Goal: Check status: Check status

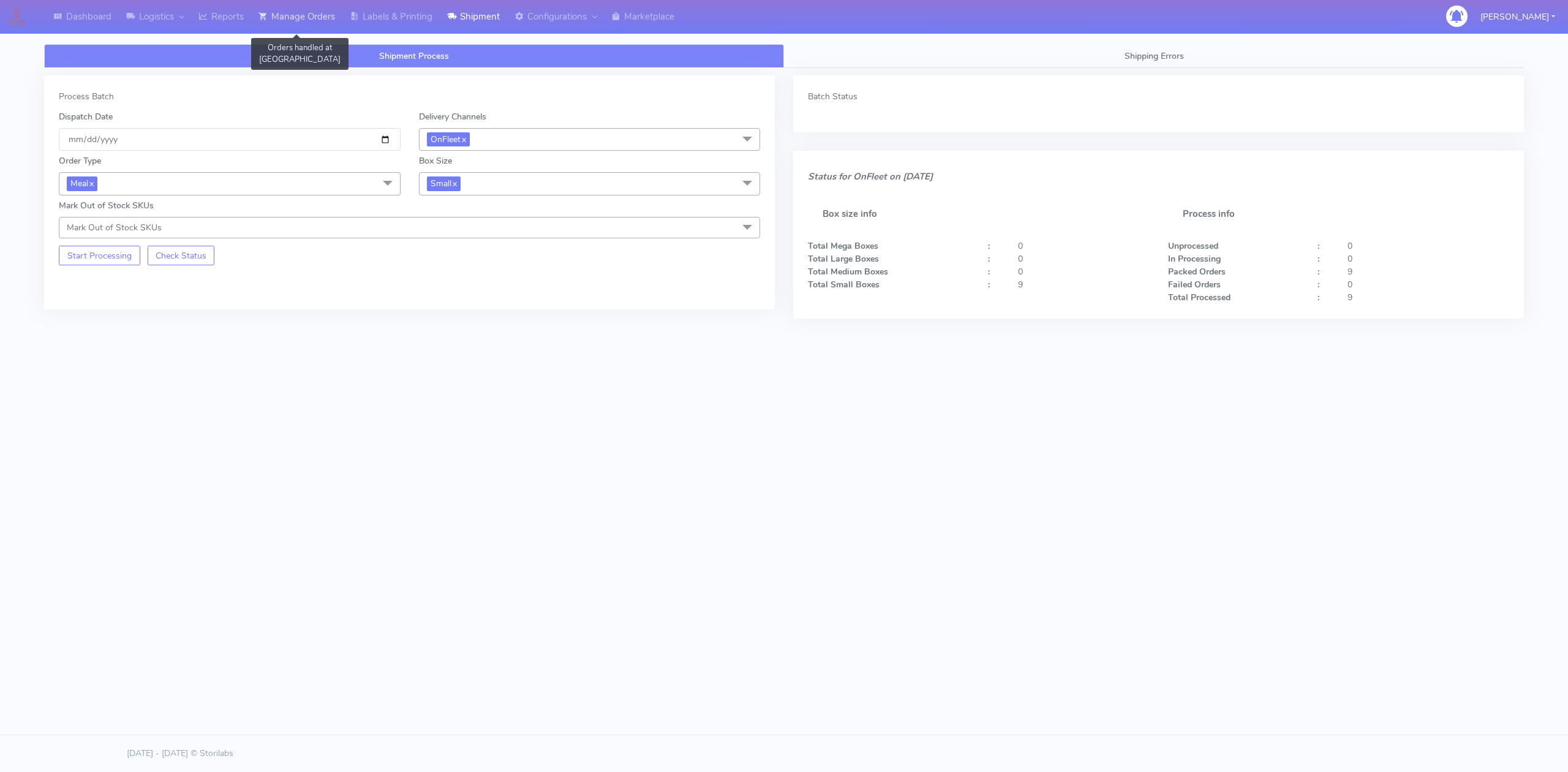
click at [326, 17] on link "Manage Orders" at bounding box center [296, 17] width 91 height 34
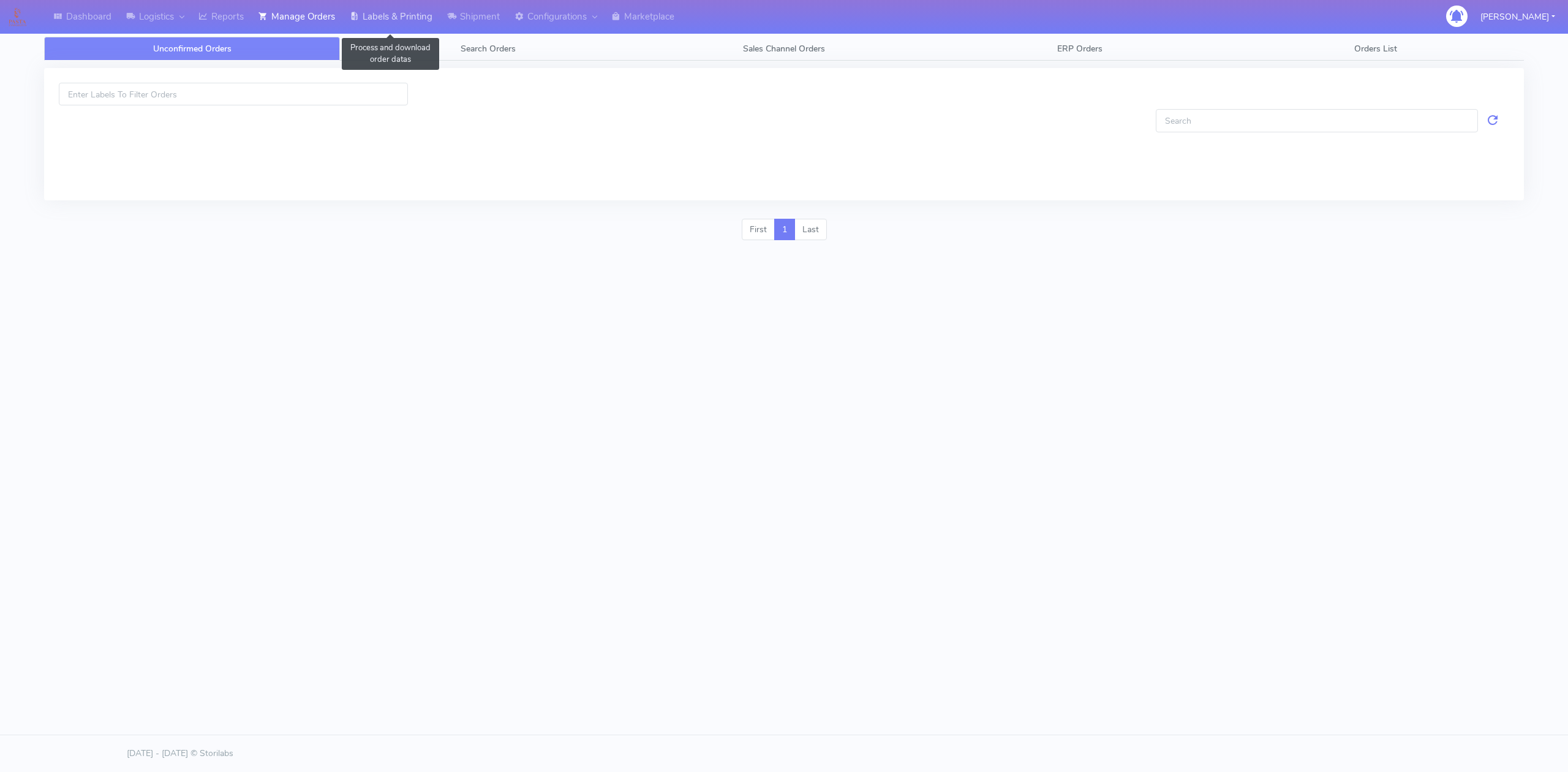
click at [397, 20] on link "Labels & Printing" at bounding box center [391, 17] width 97 height 34
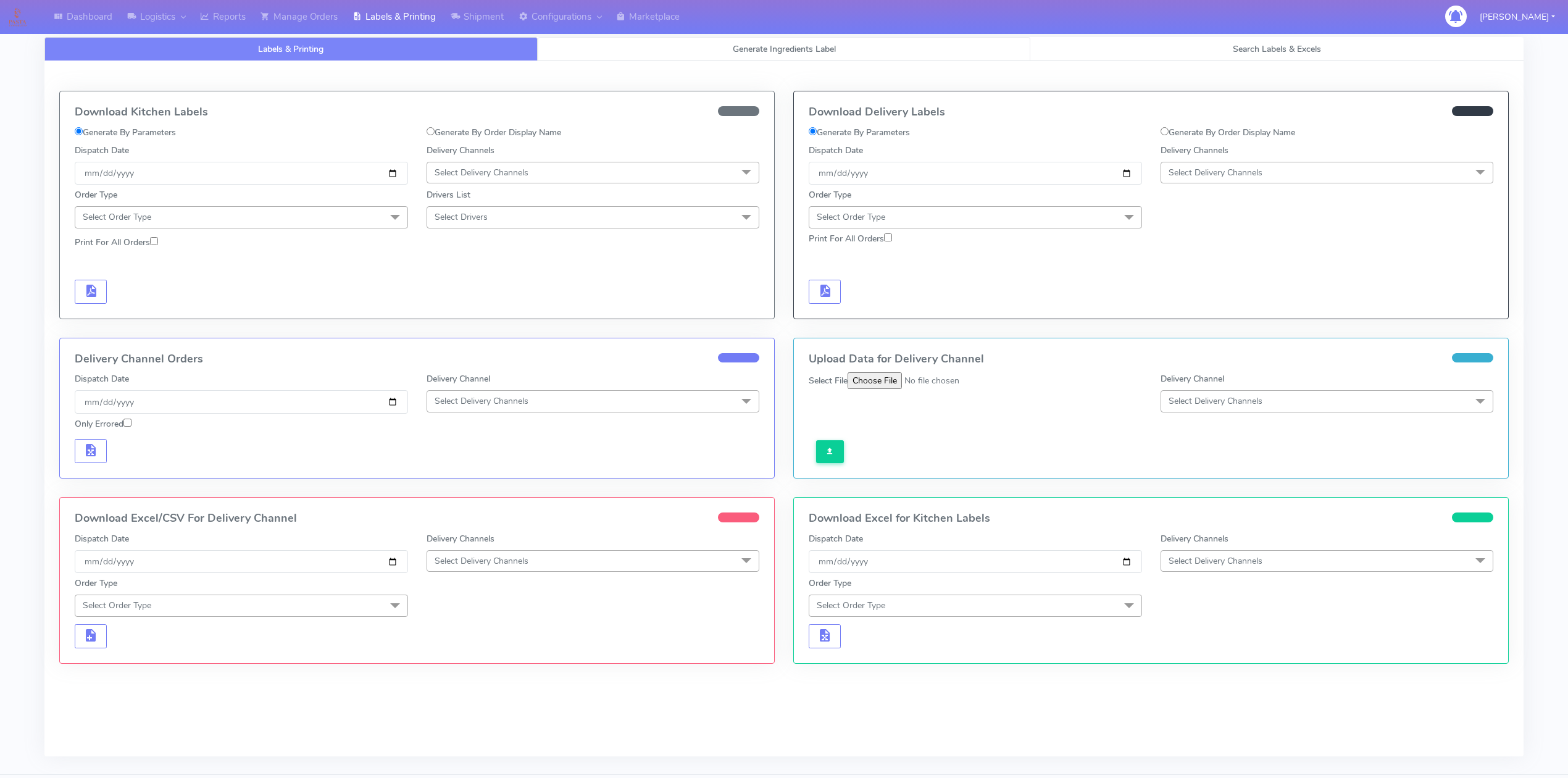
click at [581, 57] on link "Generate Ingredients Label" at bounding box center [784, 49] width 493 height 24
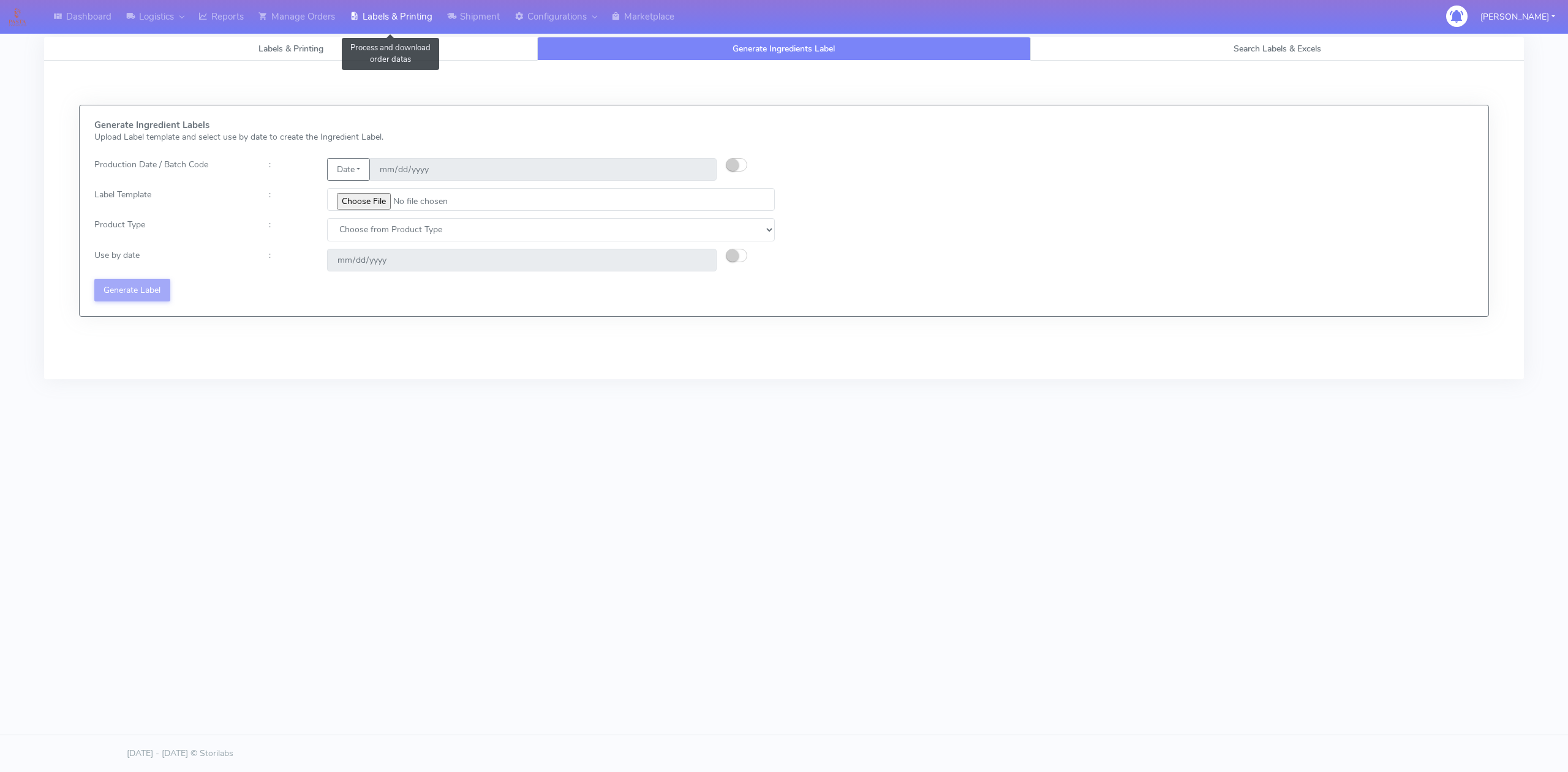
click at [415, 6] on link "Labels & Printing" at bounding box center [391, 17] width 97 height 34
click at [280, 16] on link "Manage Orders" at bounding box center [296, 17] width 91 height 34
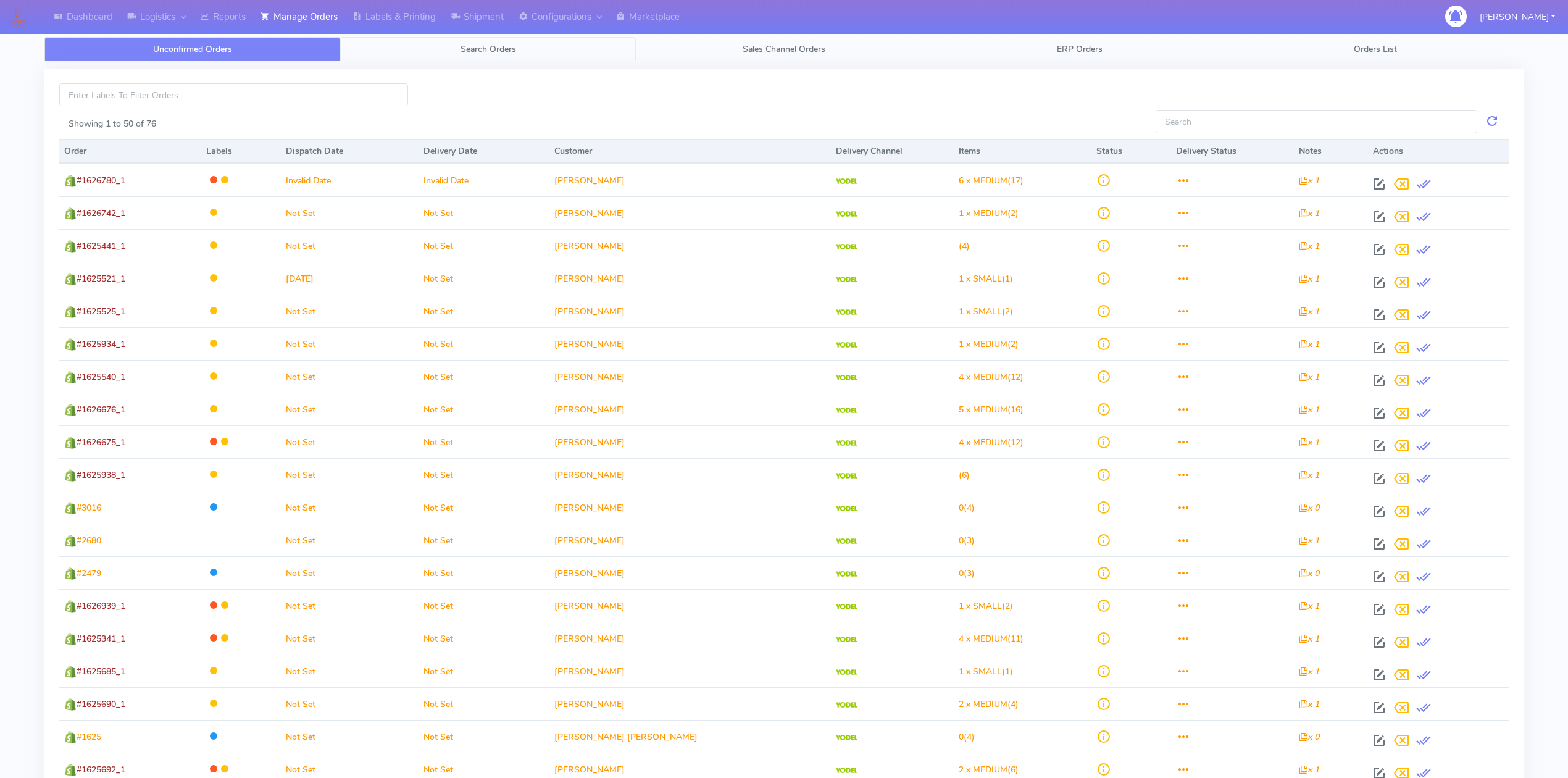
click at [489, 57] on link "Search Orders" at bounding box center [487, 49] width 295 height 24
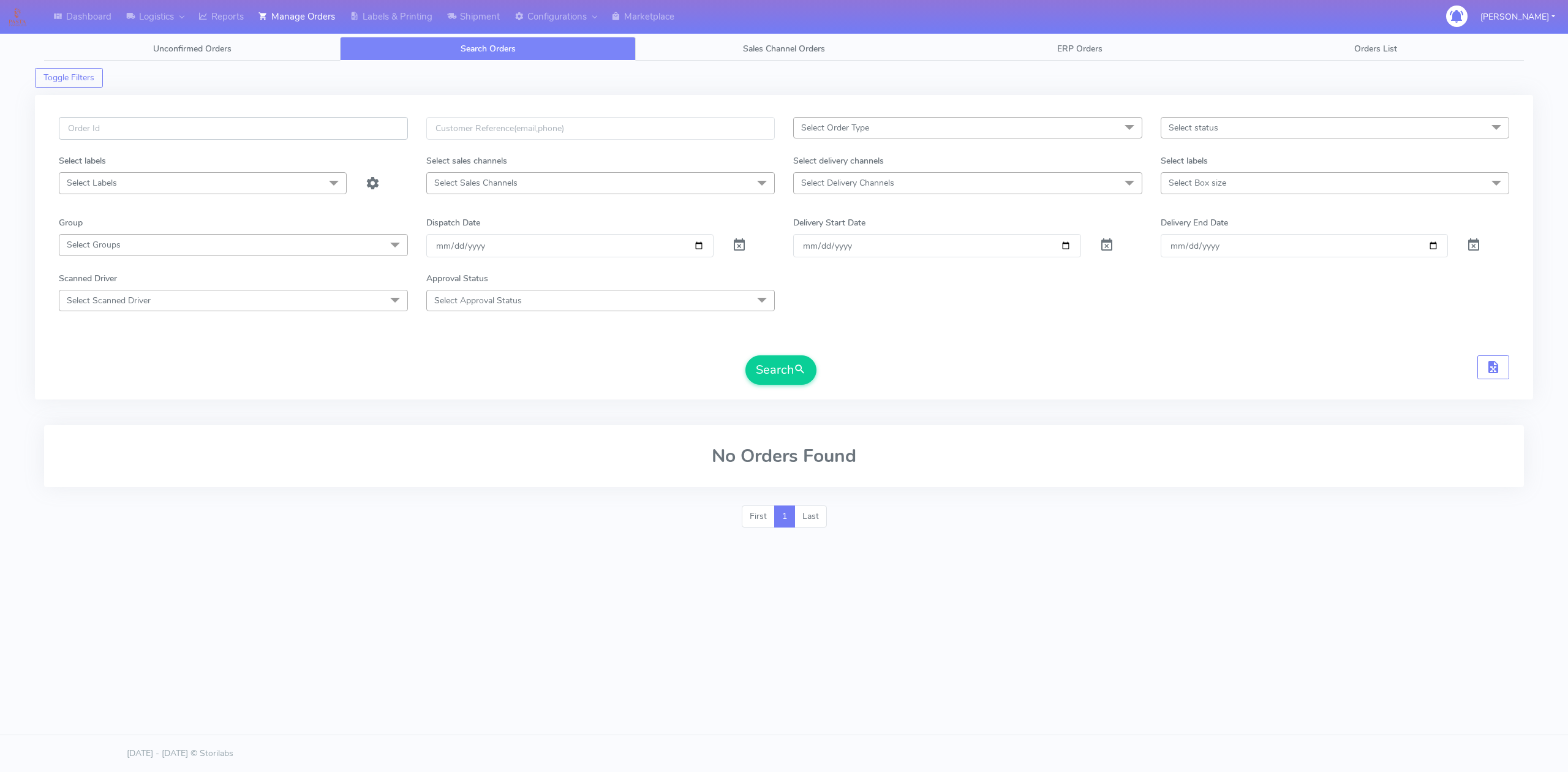
click at [305, 132] on input "text" at bounding box center [233, 128] width 349 height 22
type input "1614684_1"
click at [738, 244] on span at bounding box center [739, 248] width 15 height 12
click at [787, 380] on button "Search" at bounding box center [780, 370] width 71 height 29
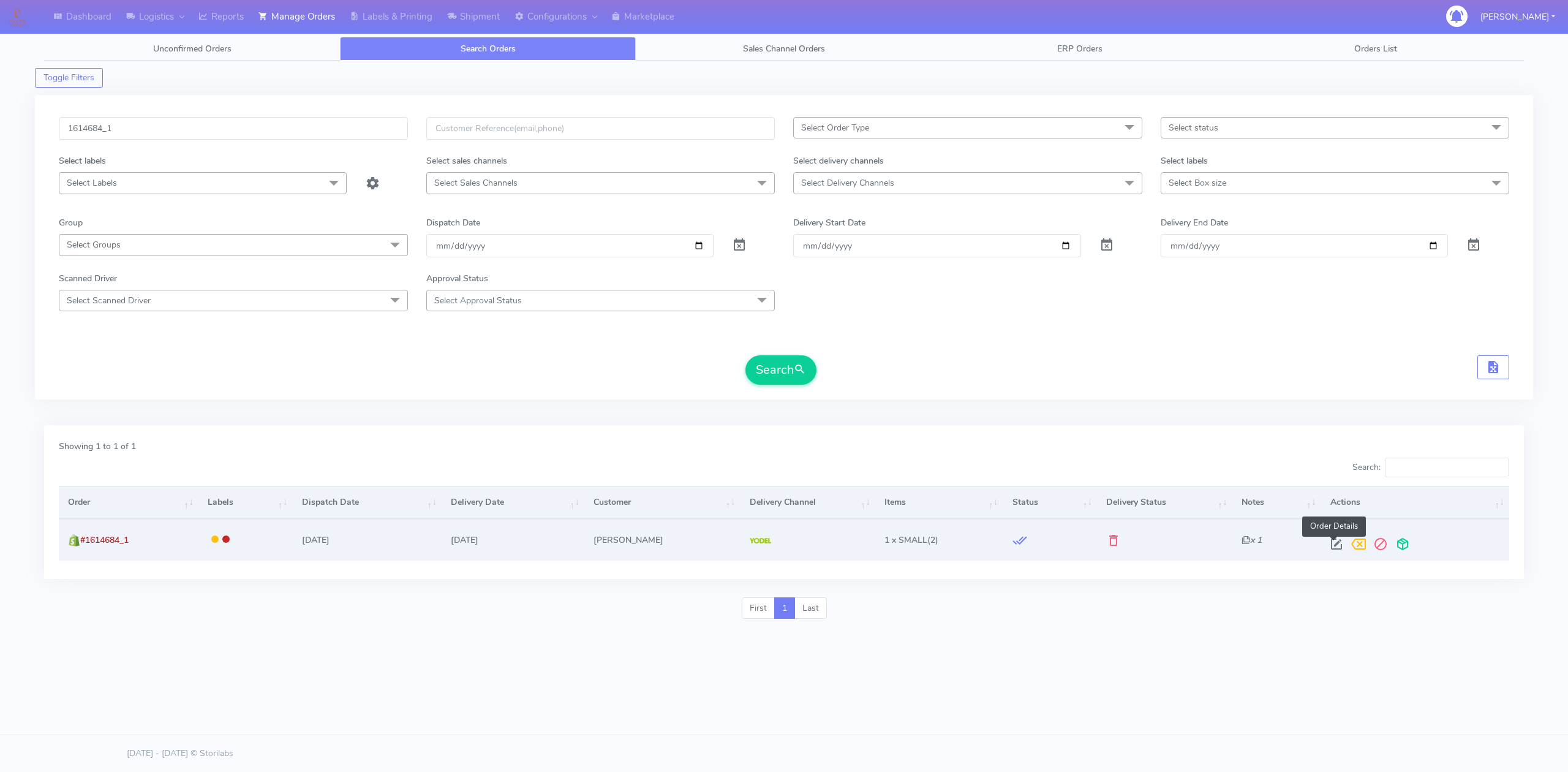
click at [1328, 545] on span at bounding box center [1336, 547] width 22 height 12
select select "5"
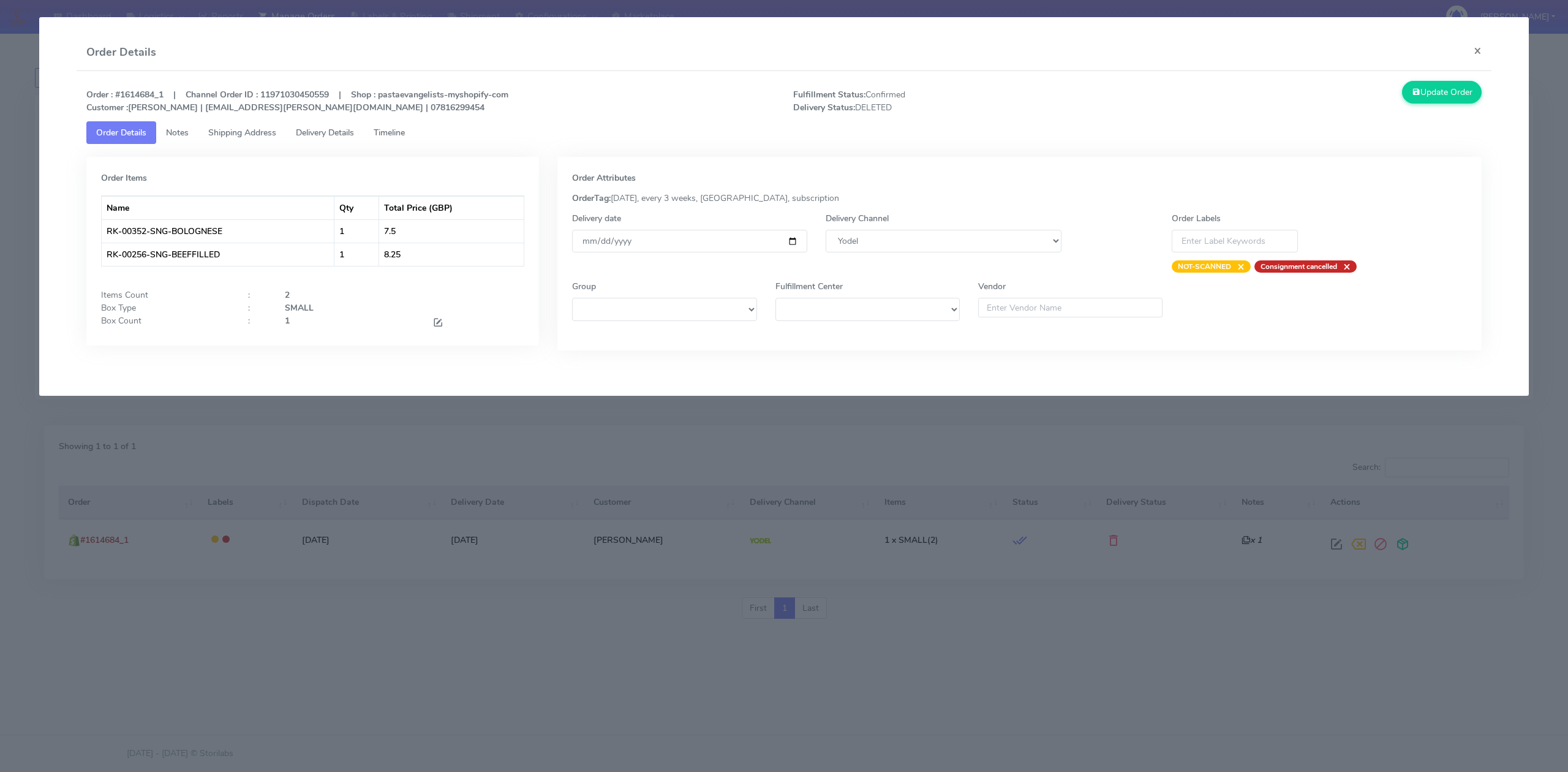
click at [405, 133] on span "Timeline" at bounding box center [389, 132] width 31 height 12
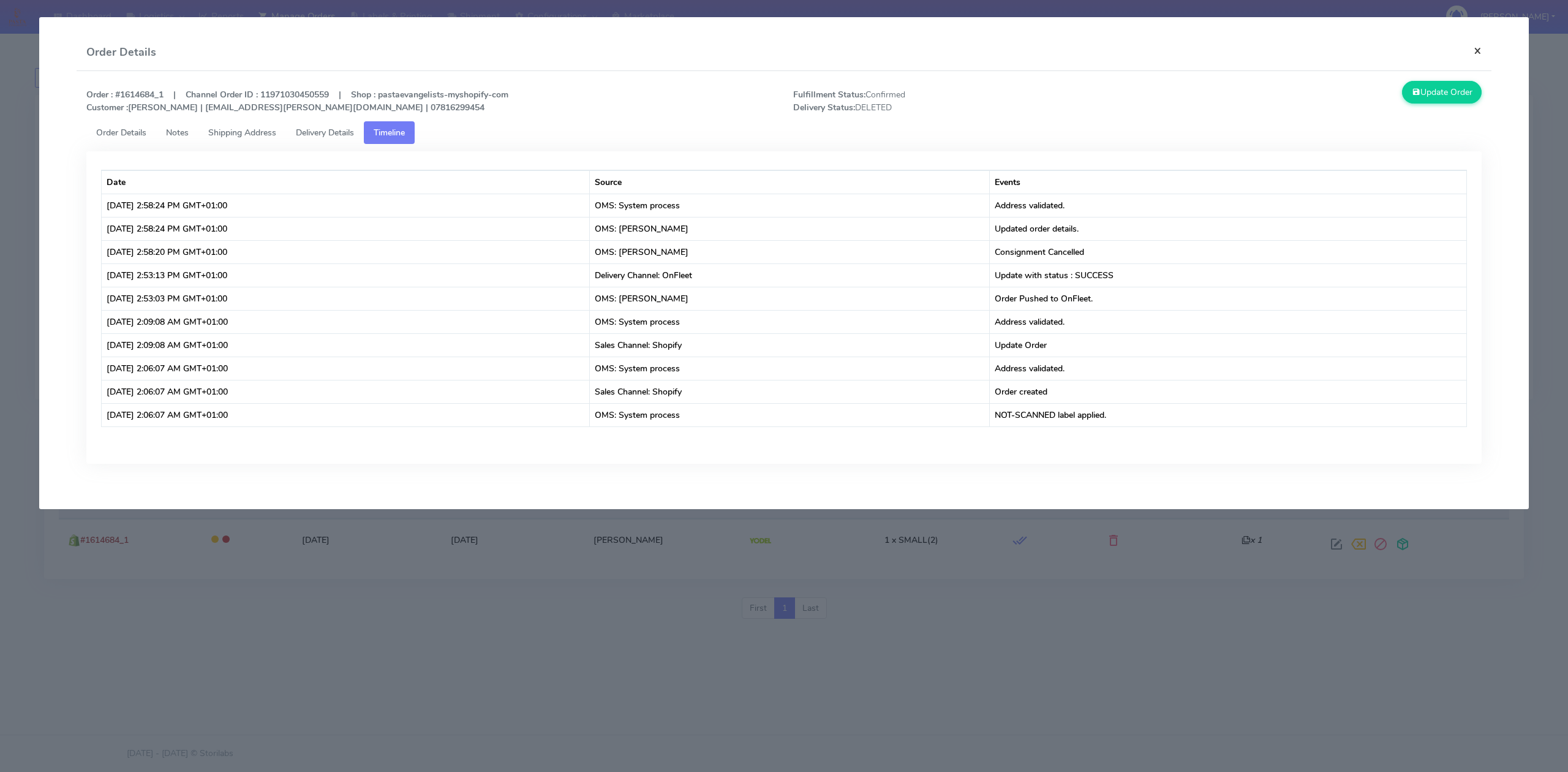
click at [1475, 50] on button "×" at bounding box center [1477, 50] width 27 height 33
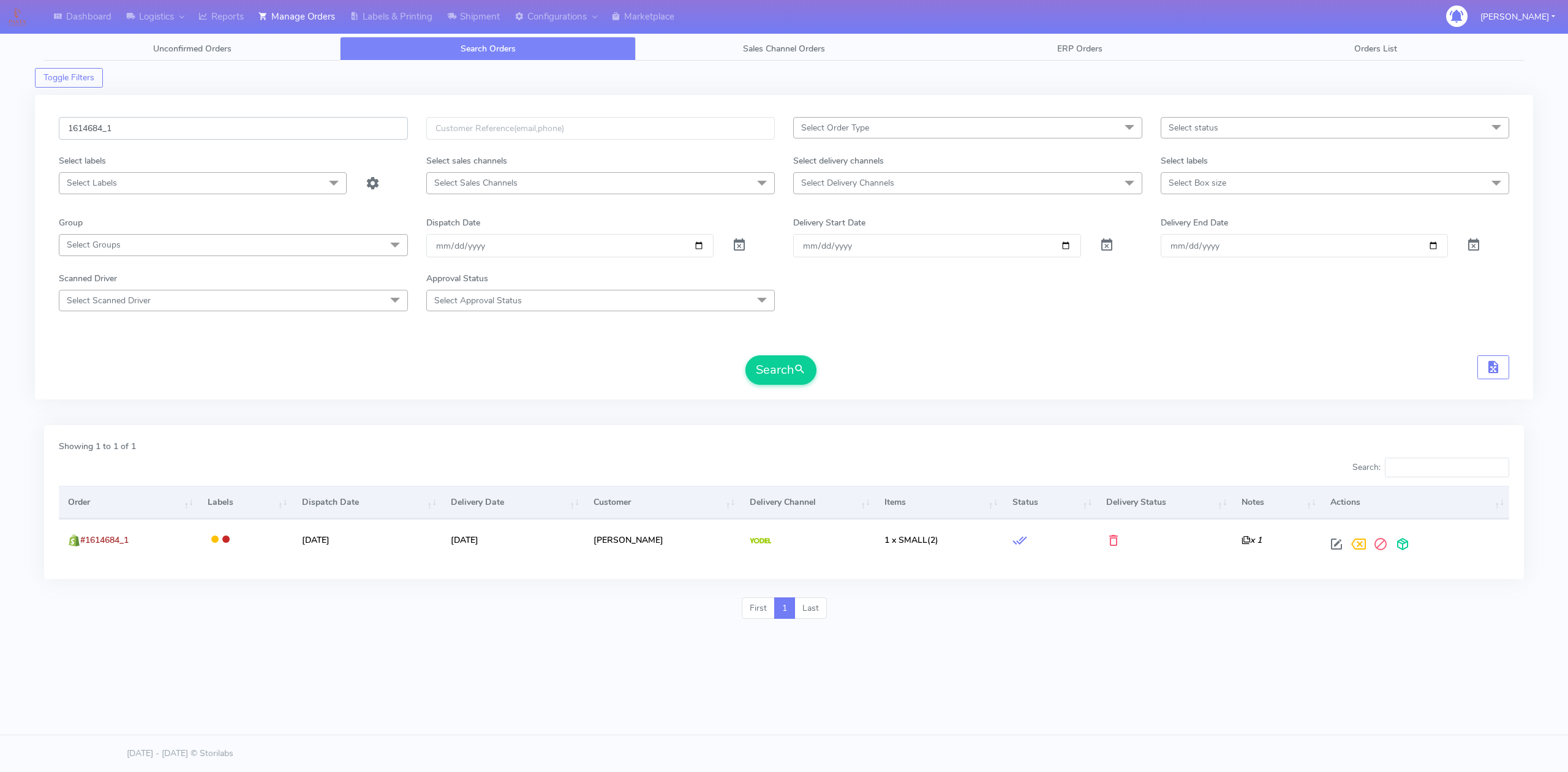
click at [231, 134] on input "1614684_1" at bounding box center [233, 128] width 349 height 22
click at [105, 124] on input "1614684_1" at bounding box center [233, 128] width 349 height 22
click at [745, 355] on button "Search" at bounding box center [780, 370] width 71 height 29
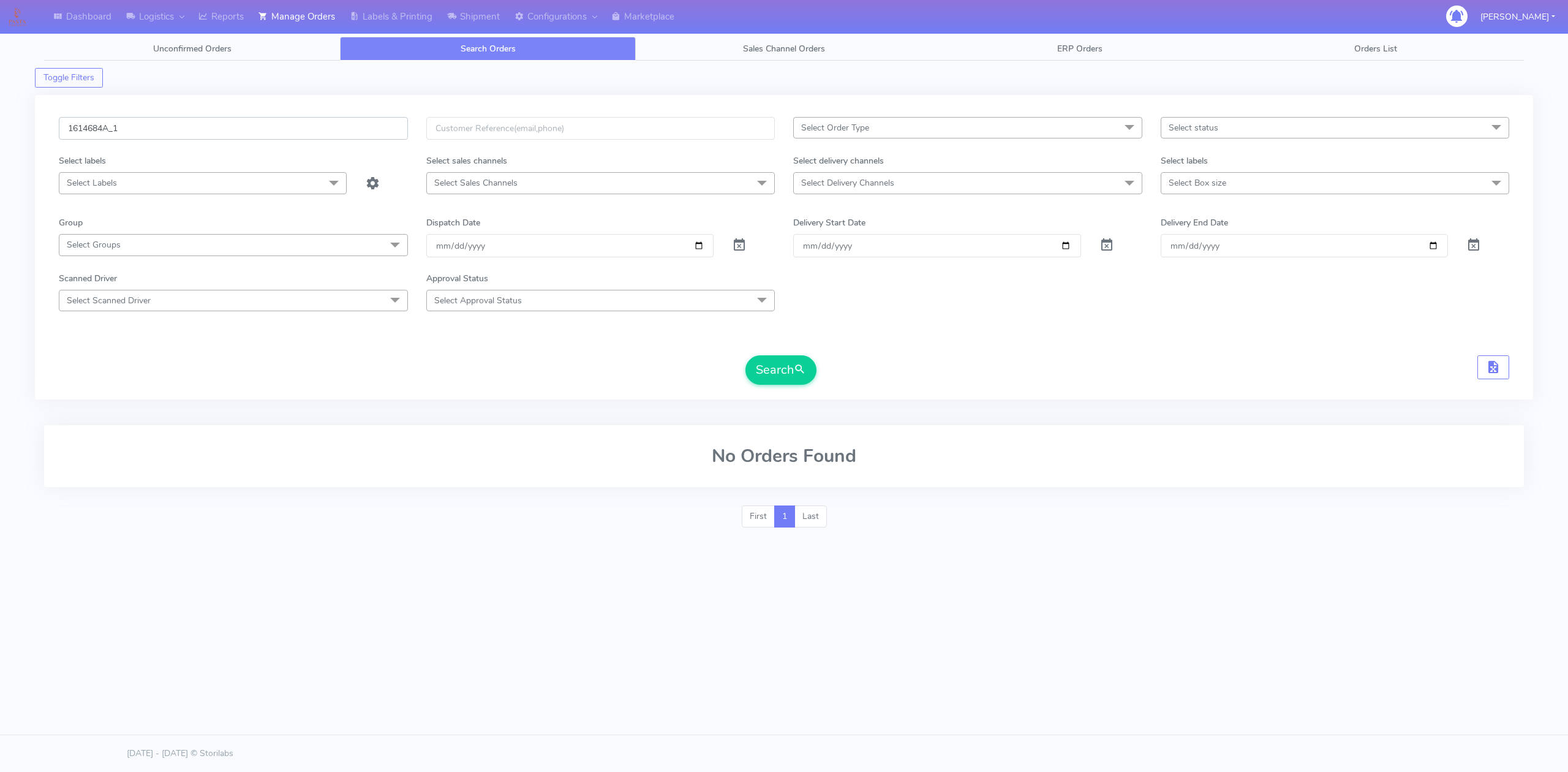
click at [142, 125] on input "1614684A_1" at bounding box center [233, 128] width 349 height 22
click at [745, 355] on button "Search" at bounding box center [780, 370] width 71 height 29
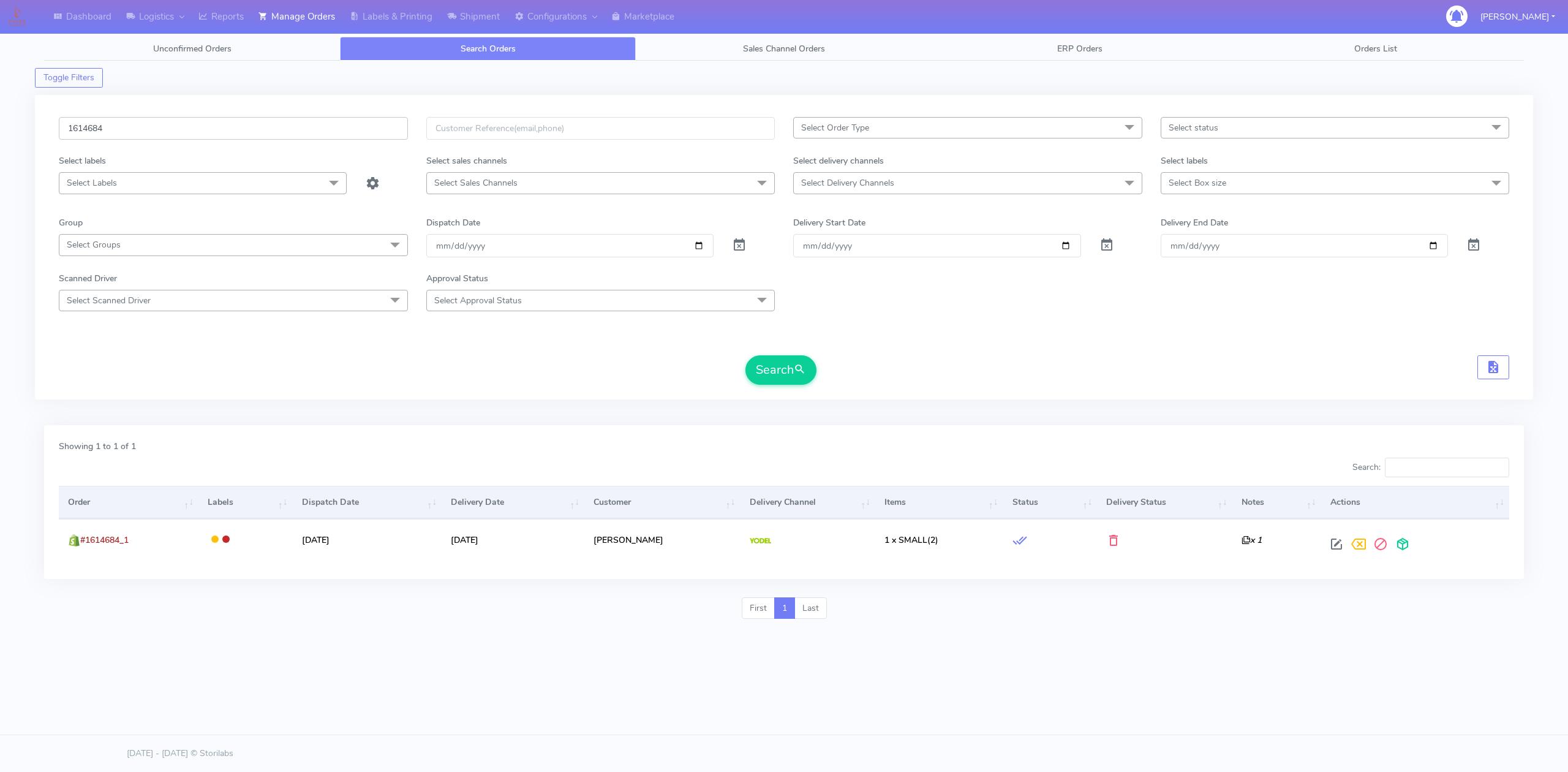
click at [116, 123] on input "1614684" at bounding box center [233, 128] width 349 height 22
type input "1628934A_1"
click at [745, 355] on button "Search" at bounding box center [780, 370] width 71 height 29
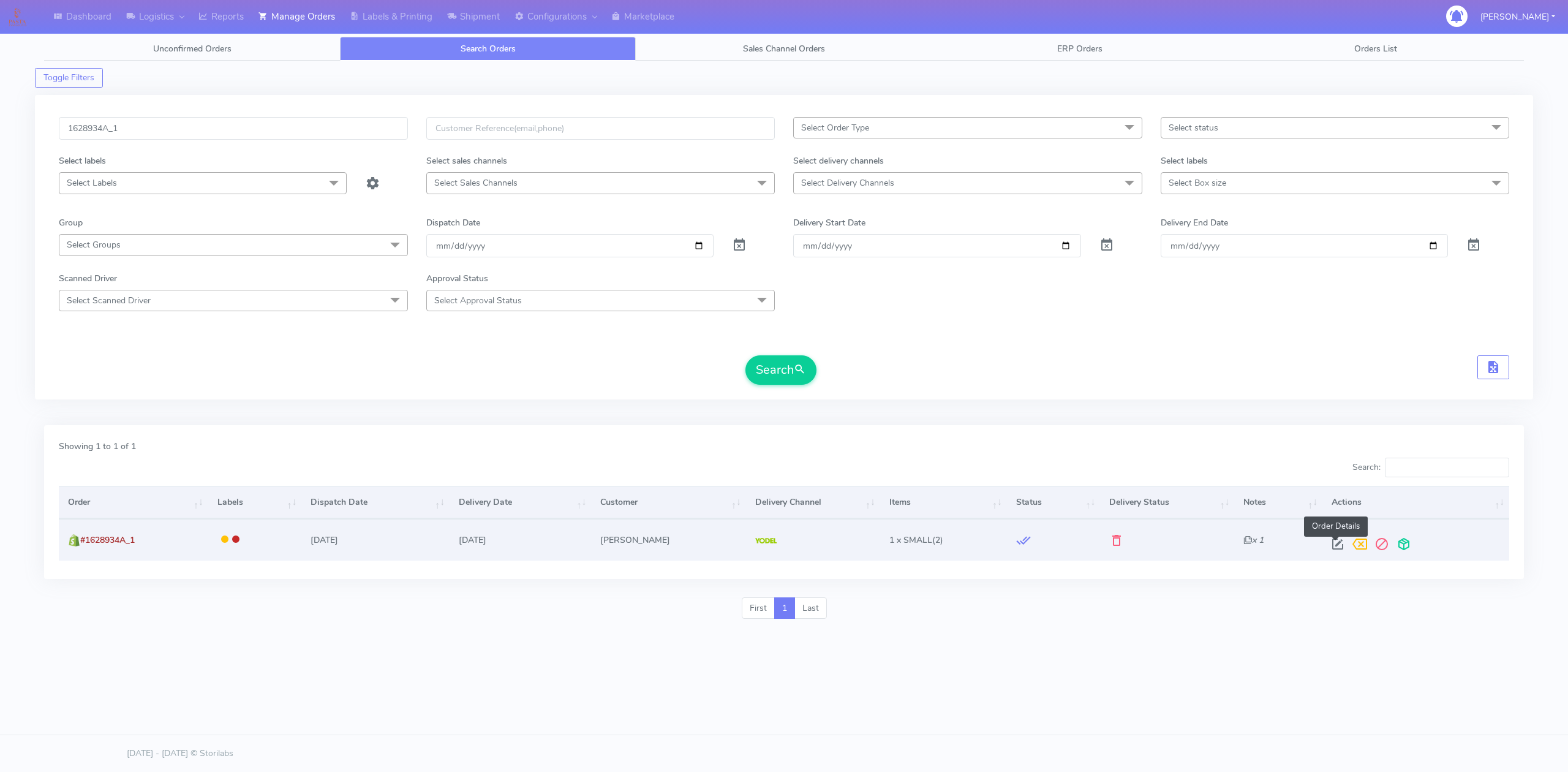
click at [1333, 544] on span at bounding box center [1337, 547] width 22 height 12
select select "5"
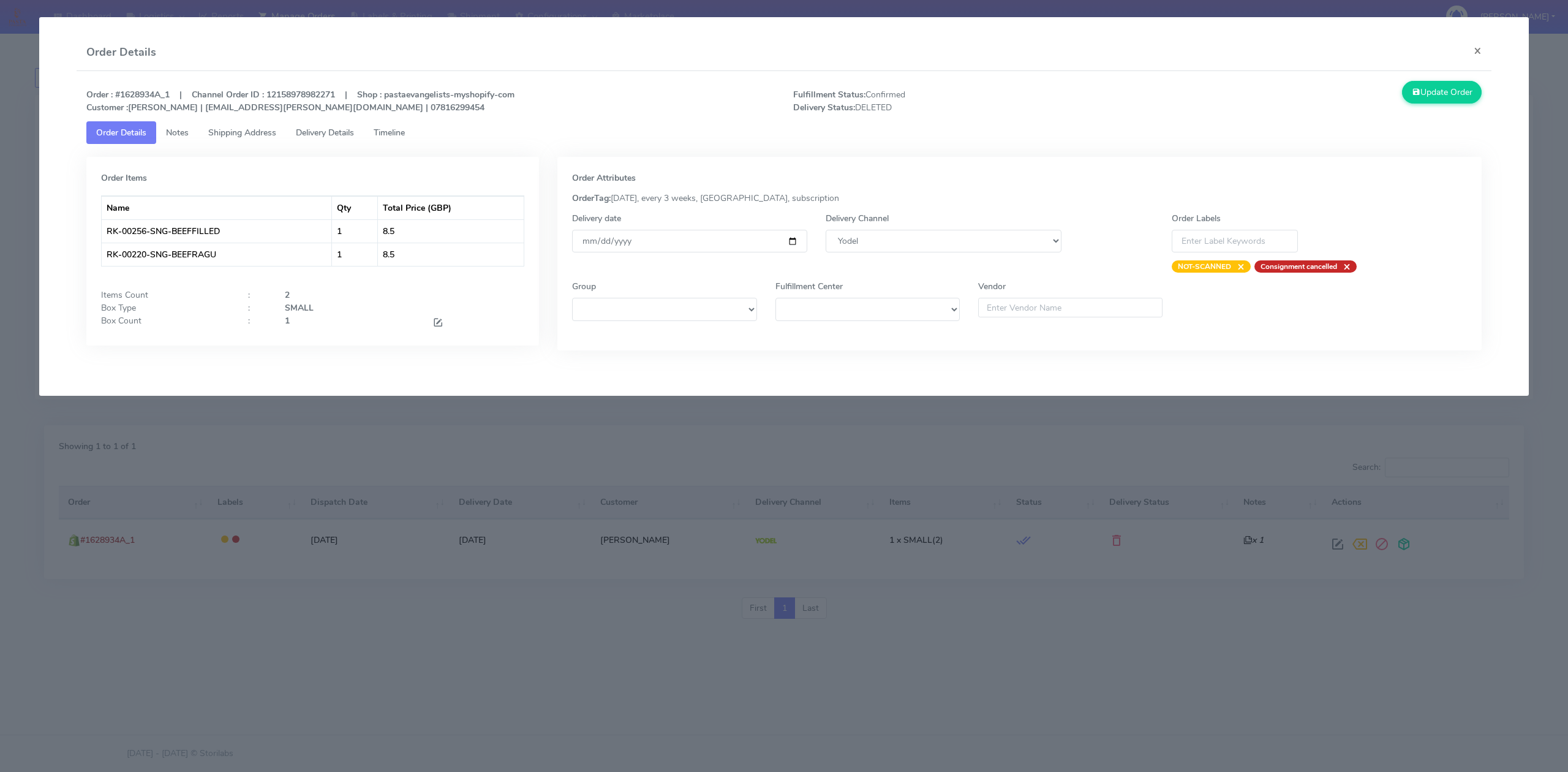
click at [395, 141] on link "Timeline" at bounding box center [390, 132] width 51 height 22
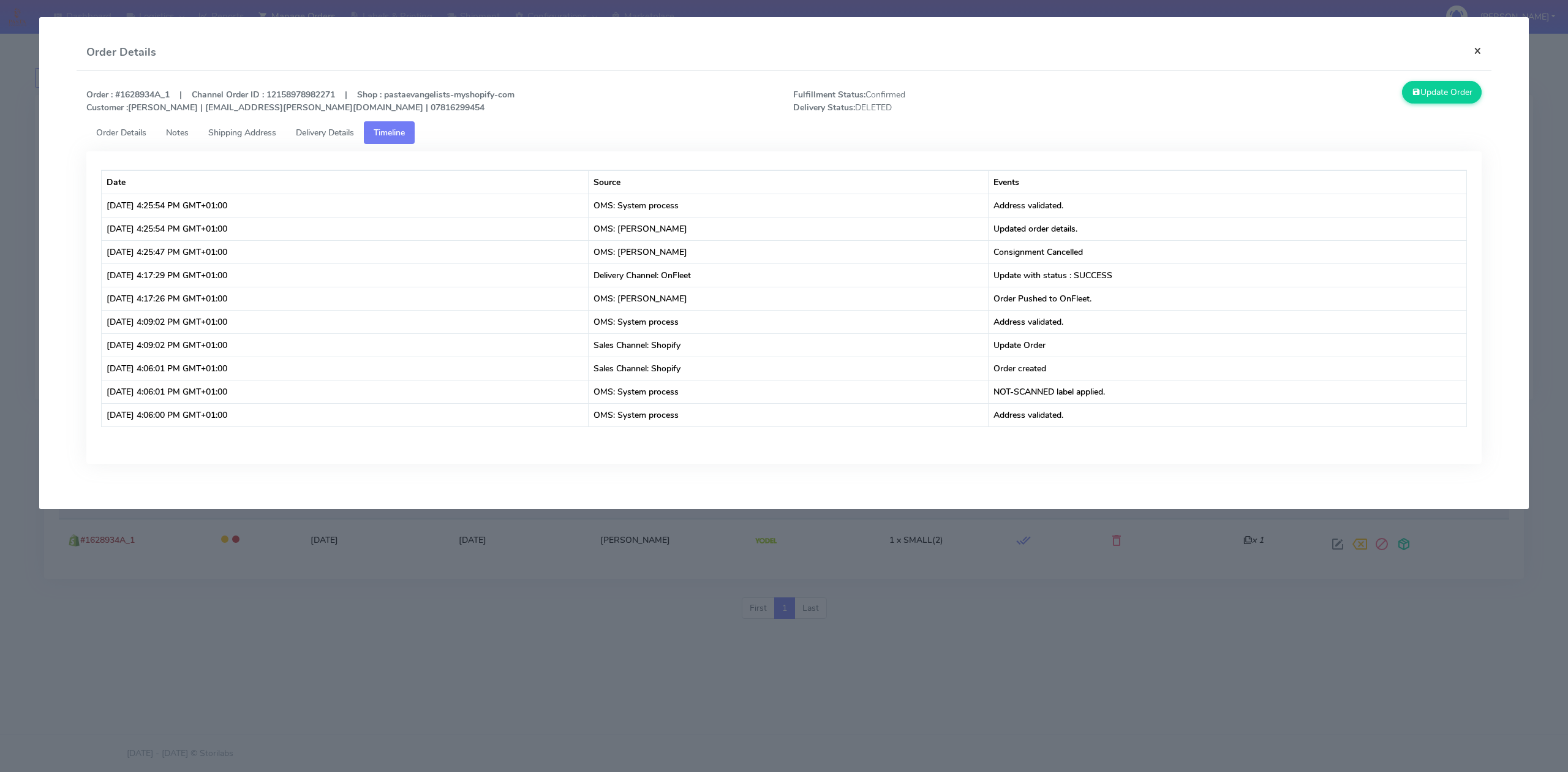
click at [1476, 47] on button "×" at bounding box center [1477, 50] width 27 height 33
